Goal: Task Accomplishment & Management: Manage account settings

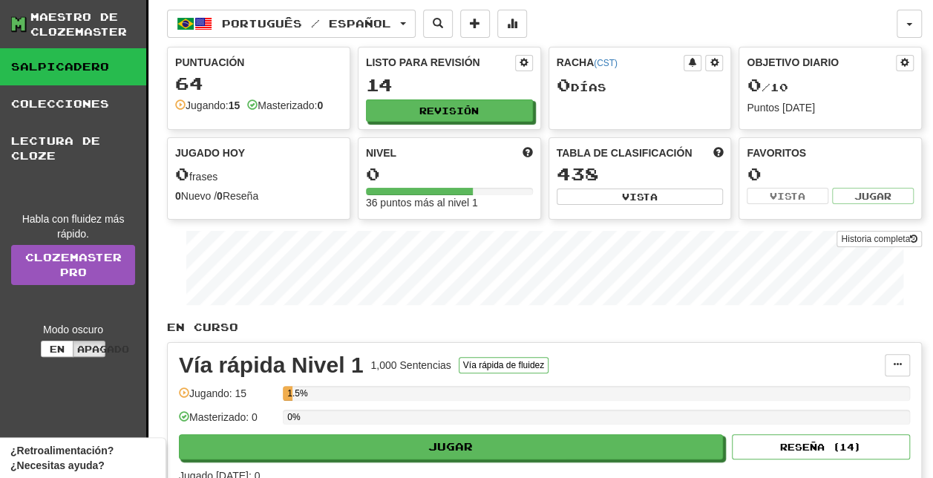
click at [566, 89] on span "0" at bounding box center [564, 84] width 14 height 21
click at [555, 96] on div "Racha (CST) 0 Días" at bounding box center [640, 78] width 182 height 60
click at [561, 94] on span "0" at bounding box center [564, 84] width 14 height 21
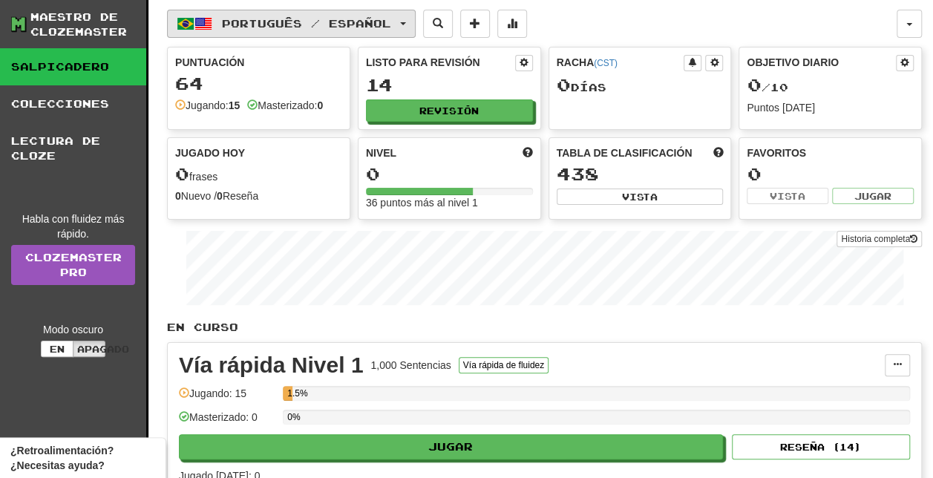
click at [376, 29] on button "Português / Español" at bounding box center [291, 24] width 249 height 28
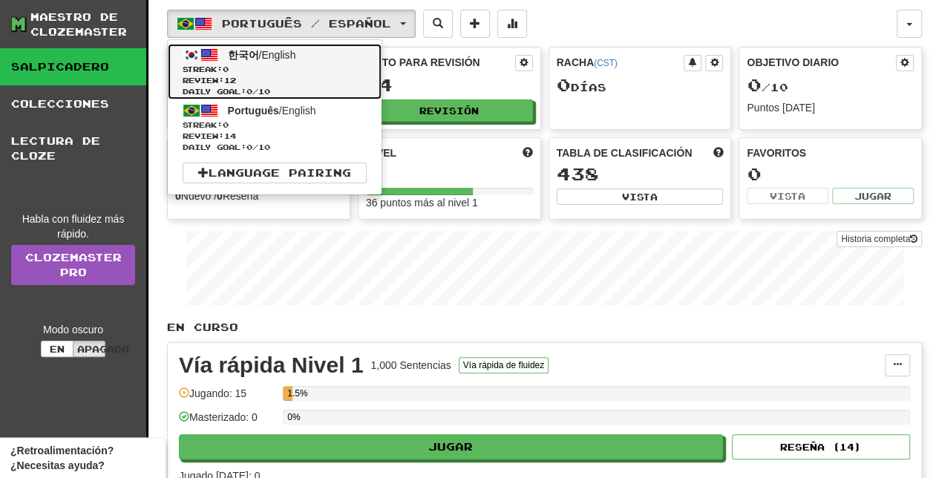
click at [361, 82] on span "Review: 12" at bounding box center [275, 80] width 184 height 11
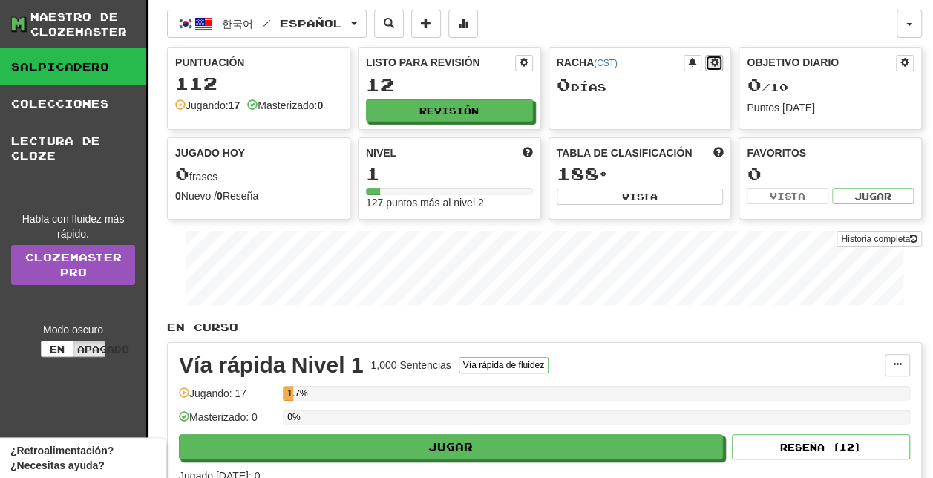
click at [719, 65] on button at bounding box center [714, 63] width 18 height 16
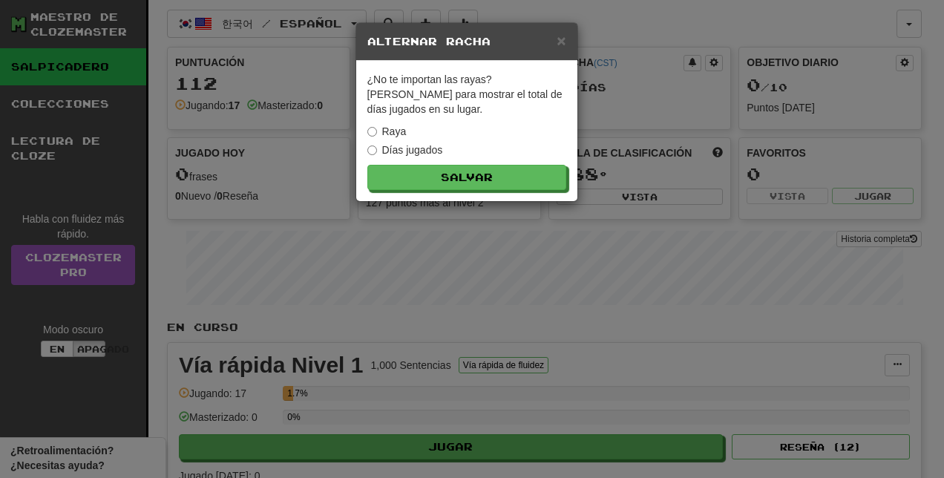
click at [427, 154] on font "Días jugados" at bounding box center [412, 150] width 61 height 12
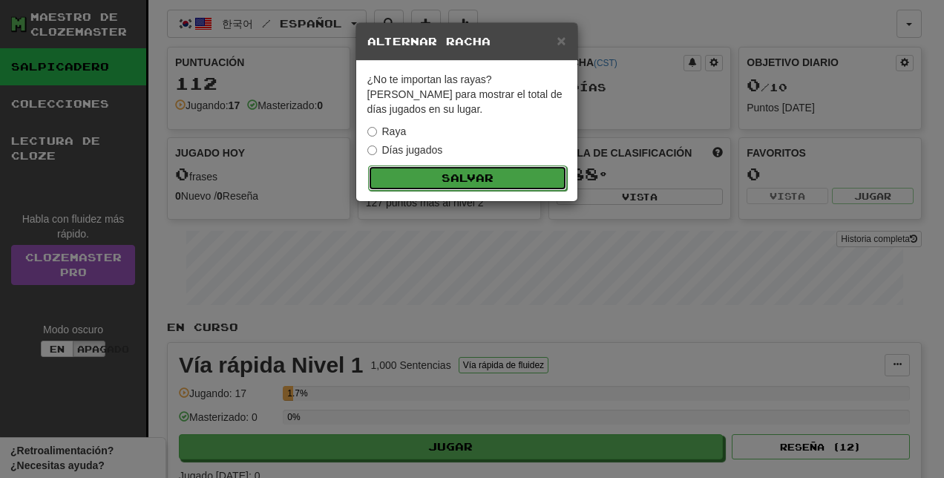
click at [477, 169] on button "Salvar" at bounding box center [467, 178] width 199 height 25
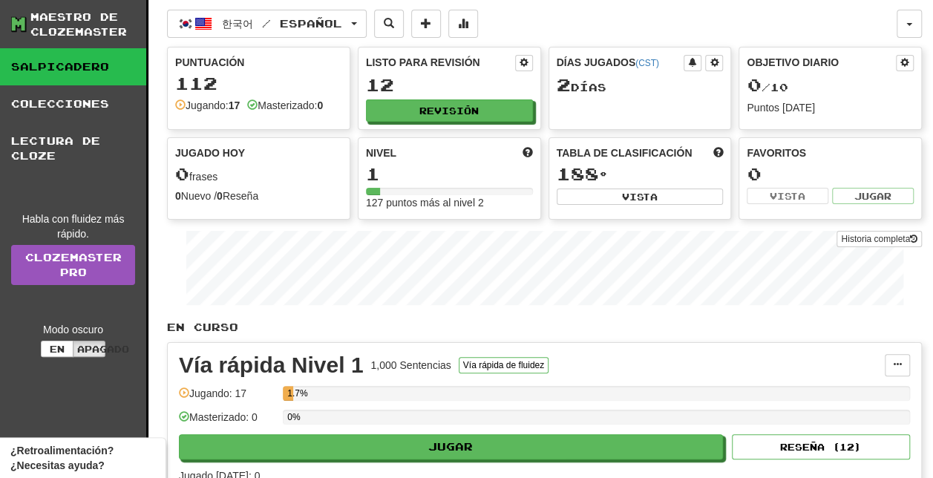
click at [601, 88] on div "2 Días" at bounding box center [640, 85] width 167 height 19
